Goal: Task Accomplishment & Management: Manage account settings

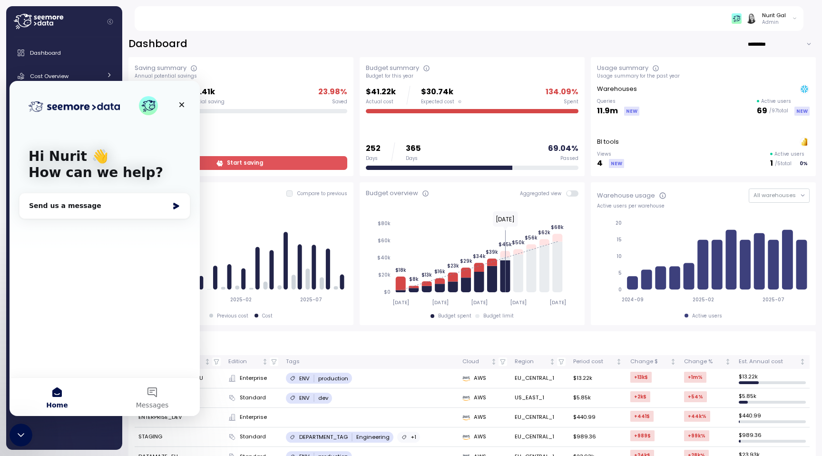
click at [186, 116] on div "Hi Nurit 👋 How can we help?" at bounding box center [104, 166] width 171 height 171
click at [185, 111] on div "Close" at bounding box center [181, 104] width 17 height 17
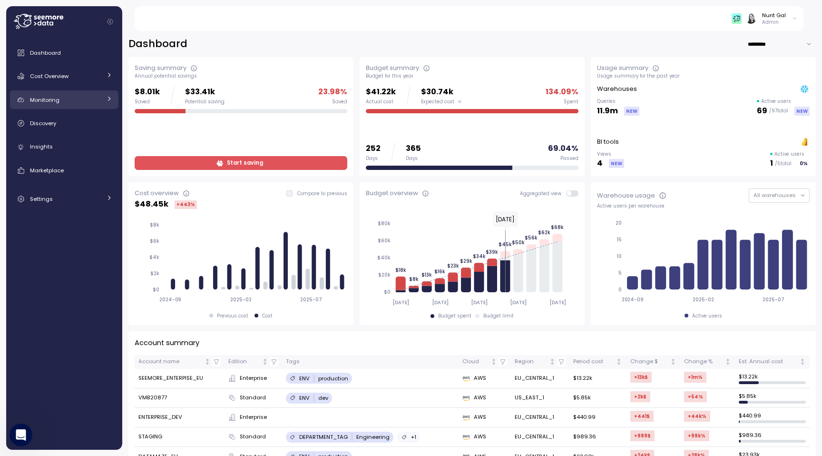
click at [67, 96] on div "Monitoring" at bounding box center [65, 100] width 71 height 10
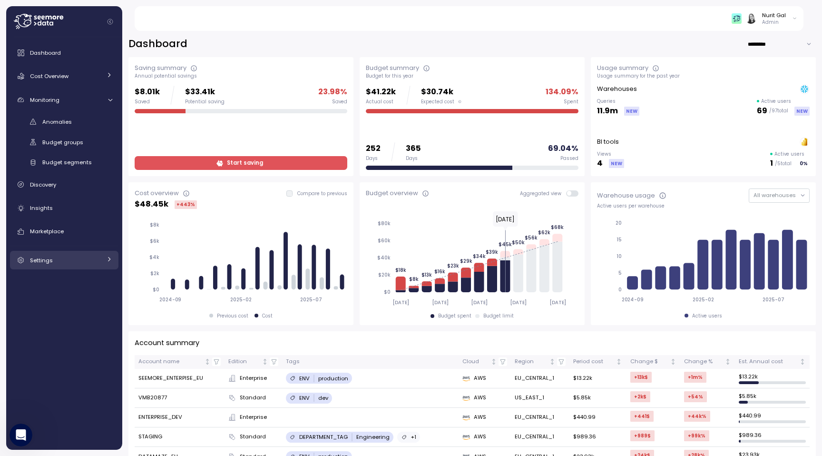
click at [60, 266] on link "Settings" at bounding box center [64, 260] width 109 height 19
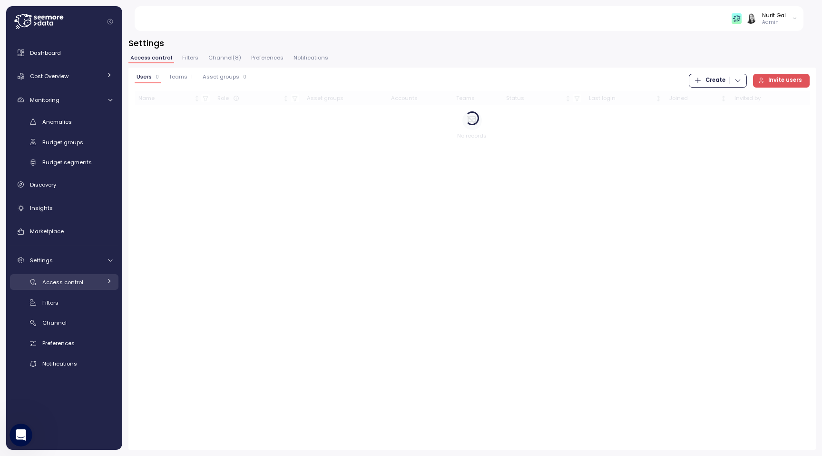
click at [61, 284] on span "Access control" at bounding box center [62, 282] width 41 height 8
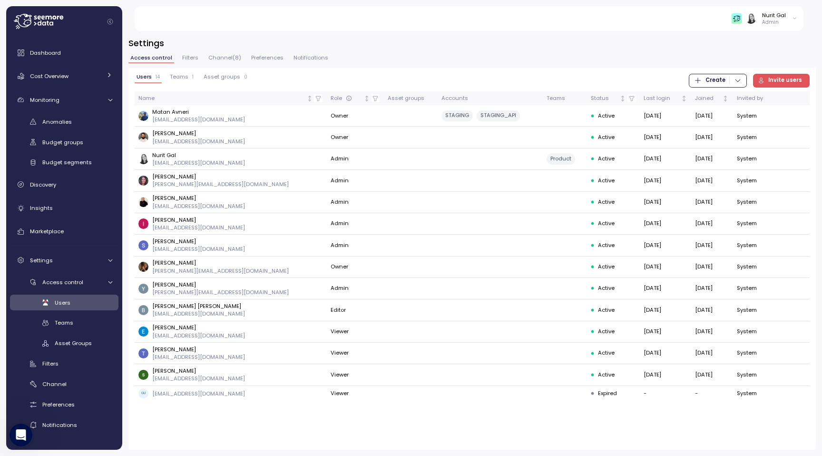
click at [189, 60] on span "Filters" at bounding box center [190, 57] width 16 height 5
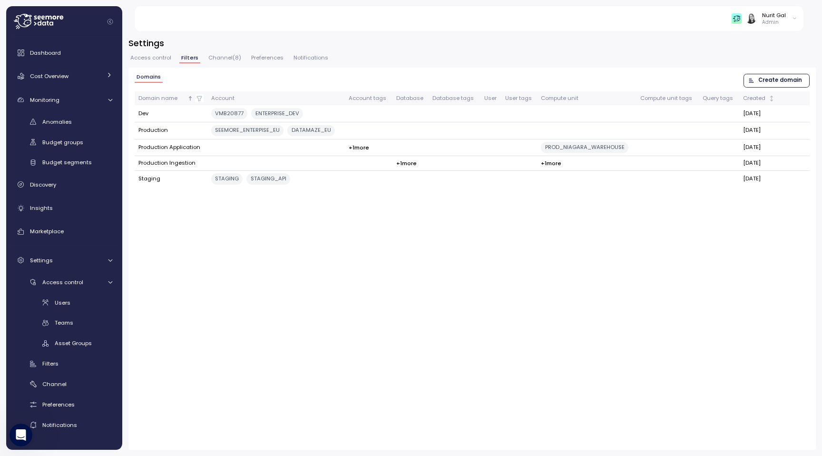
click at [769, 25] on p "Admin" at bounding box center [774, 22] width 24 height 7
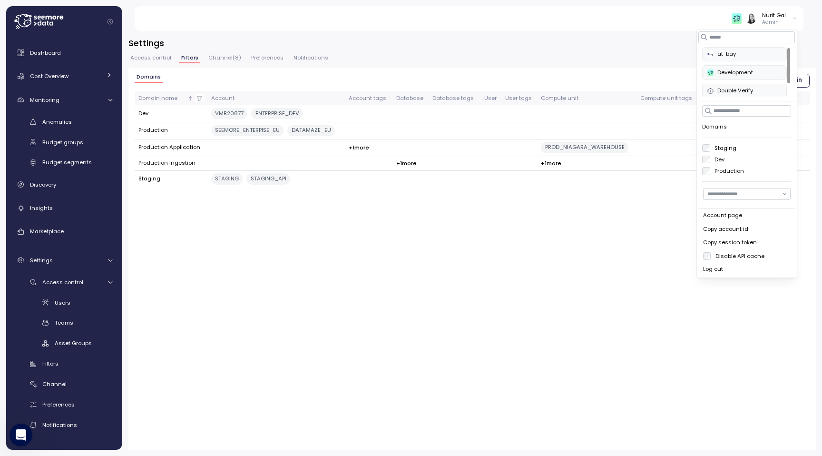
click at [658, 47] on h3 "Settings" at bounding box center [472, 43] width 688 height 12
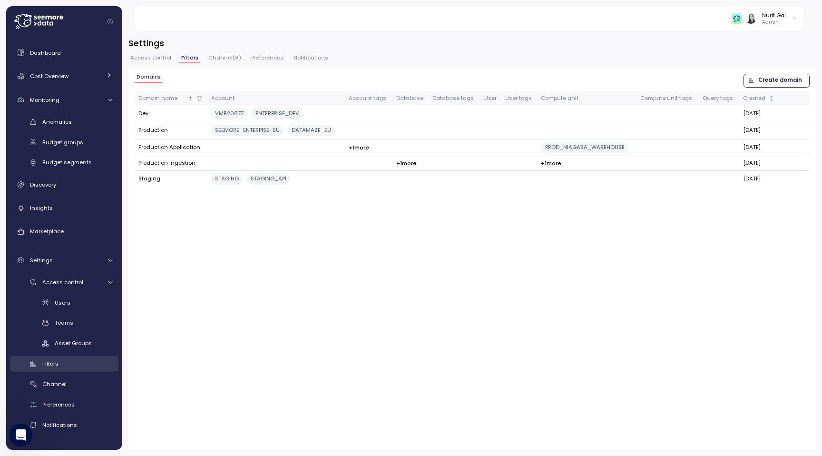
click at [88, 363] on div "Filters" at bounding box center [77, 364] width 70 height 10
click at [80, 160] on span "Budget segments" at bounding box center [66, 162] width 49 height 8
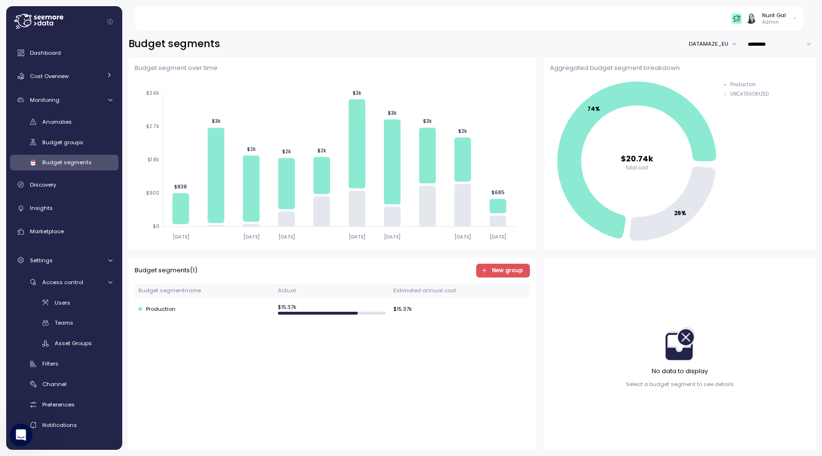
click at [488, 269] on icon "button" at bounding box center [484, 270] width 7 height 7
